Goal: Transaction & Acquisition: Purchase product/service

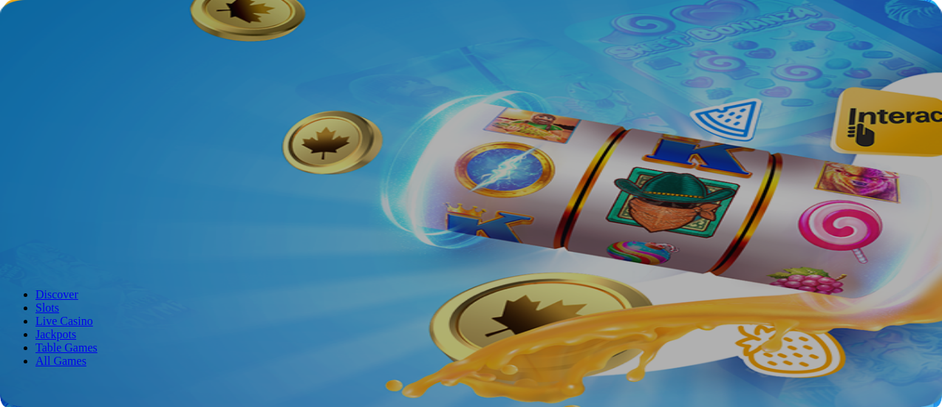
click at [95, 61] on button "Log in" at bounding box center [77, 54] width 38 height 16
type input "**********"
click at [45, 298] on button "Log In" at bounding box center [25, 306] width 39 height 16
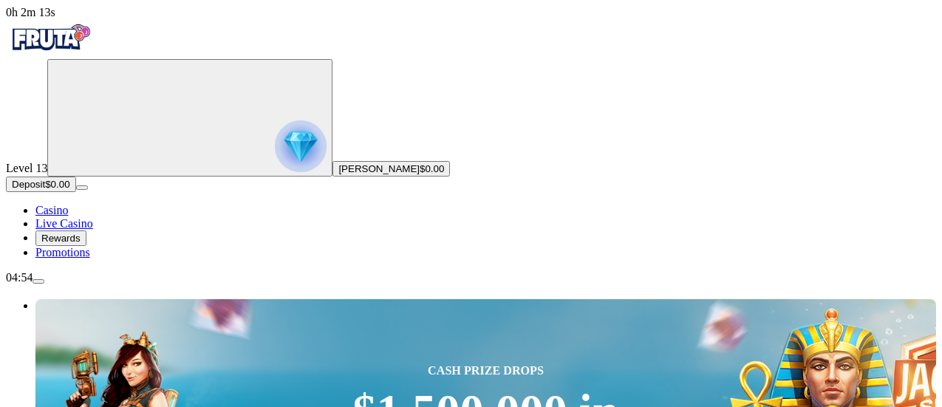
click at [76, 192] on button "Deposit $0.00" at bounding box center [41, 185] width 70 height 16
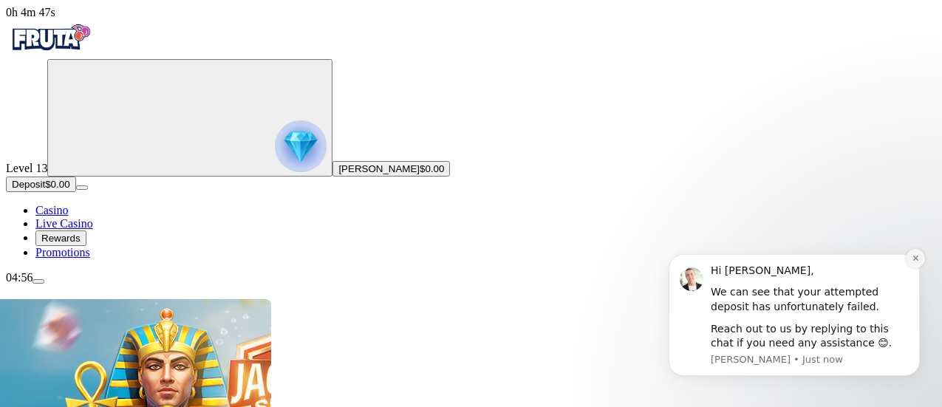
click at [916, 257] on icon "Dismiss notification" at bounding box center [916, 258] width 8 height 8
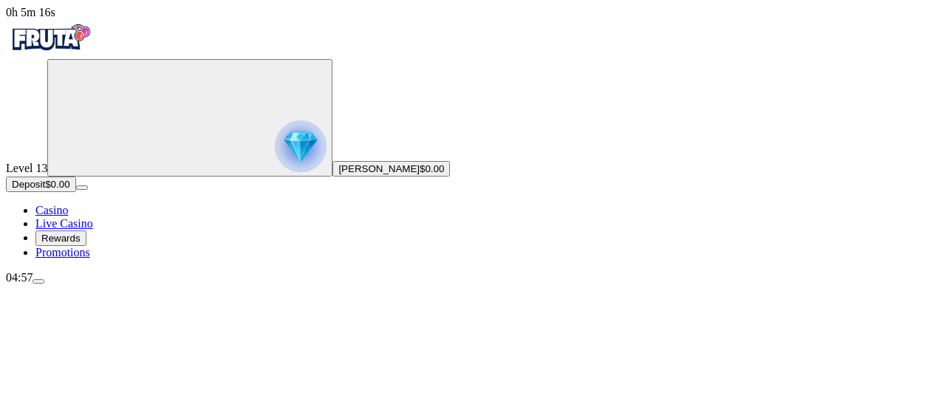
click at [76, 192] on button "Deposit $0.00" at bounding box center [41, 185] width 70 height 16
click at [86, 192] on button "Deposit $250.00" at bounding box center [46, 185] width 81 height 16
click at [86, 192] on button "Deposit $500.00" at bounding box center [46, 185] width 81 height 16
click at [12, 358] on span "close icon" at bounding box center [12, 358] width 0 height 0
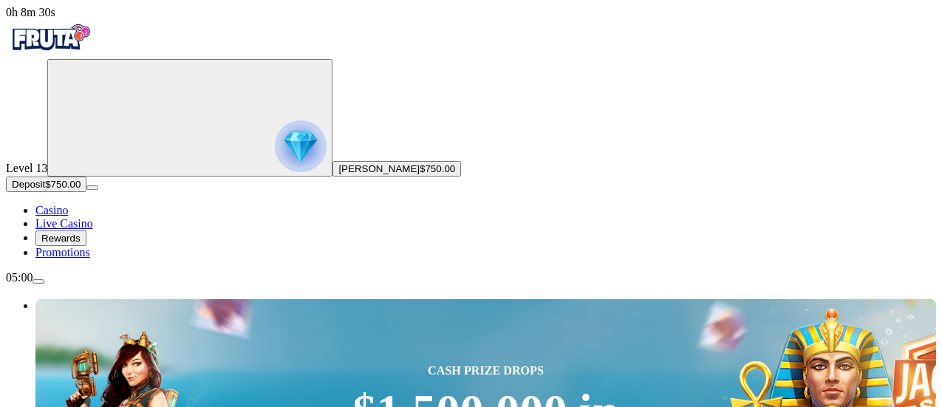
type input "**********"
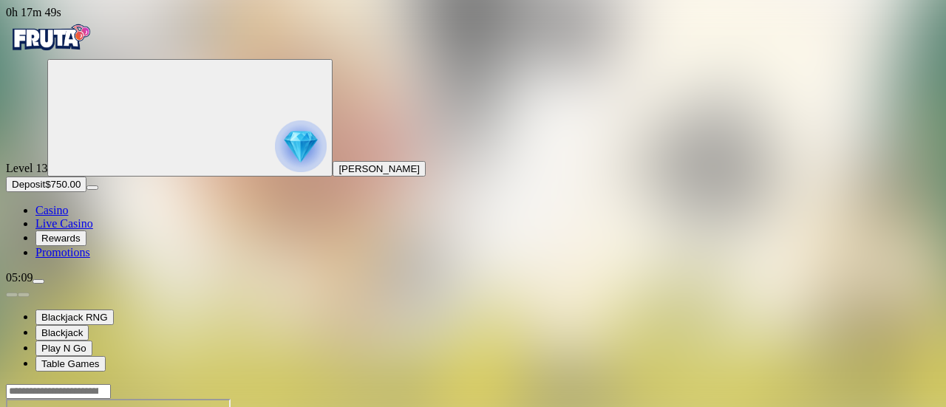
click at [45, 190] on span "Deposit" at bounding box center [28, 184] width 33 height 11
